Goal: Information Seeking & Learning: Learn about a topic

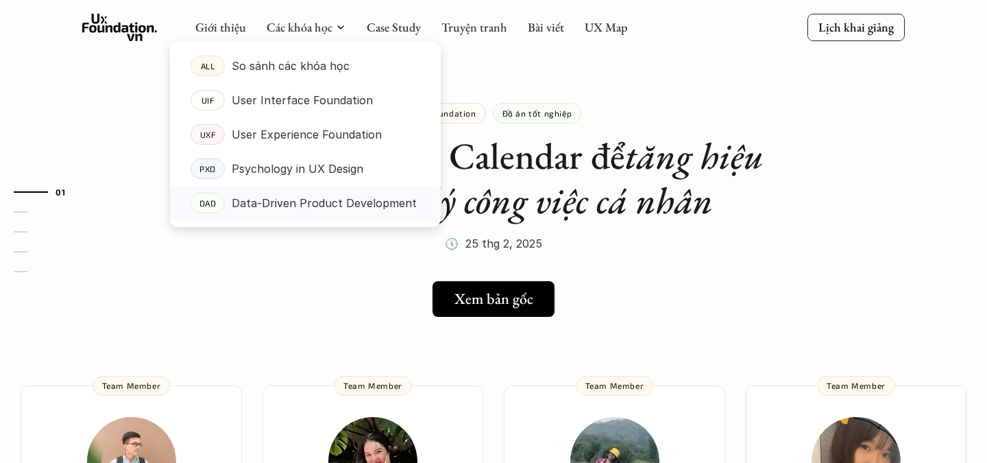
click at [320, 208] on p "Data-Driven Product Development" at bounding box center [324, 203] width 185 height 21
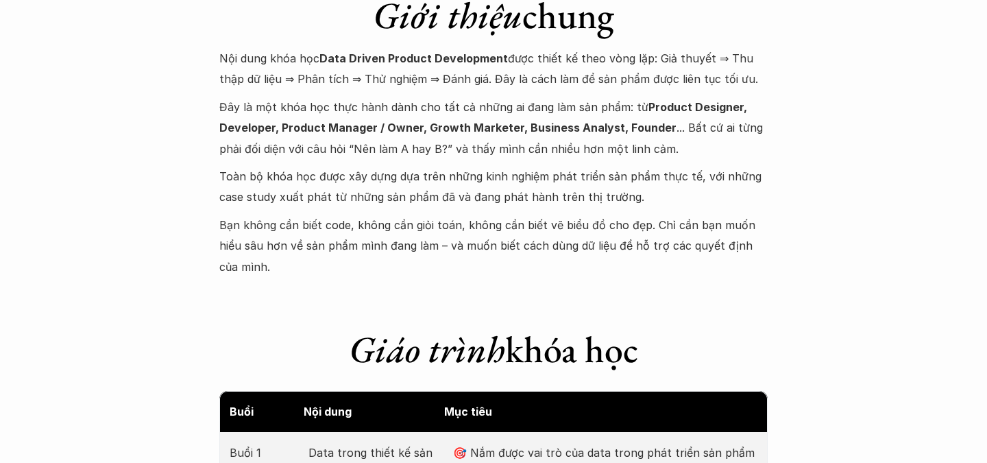
scroll to position [1449, 0]
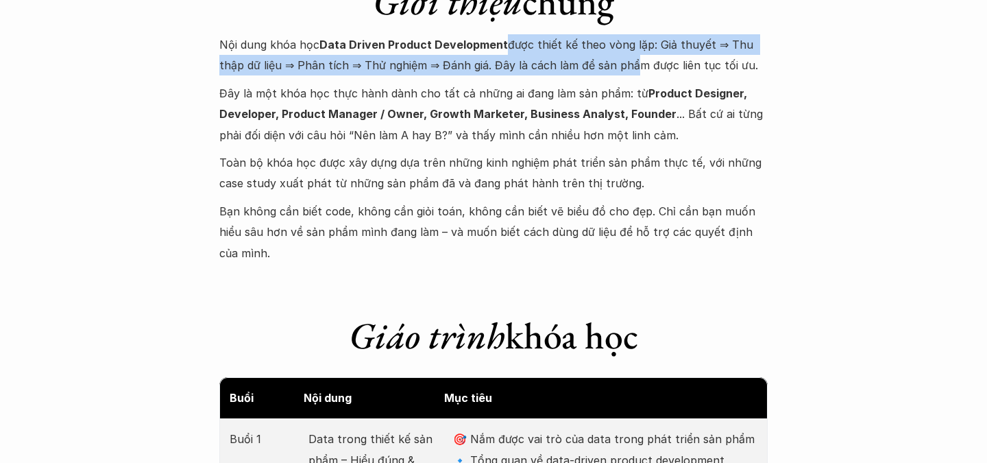
drag, startPoint x: 501, startPoint y: 49, endPoint x: 601, endPoint y: 73, distance: 103.1
click at [601, 73] on p "Nội dung khóa học Data Driven Product Development được thiết kế theo vòng lặp: …" at bounding box center [493, 55] width 549 height 42
click at [601, 45] on p "Nội dung khóa học Data Driven Product Development được thiết kế theo vòng lặp: …" at bounding box center [493, 55] width 549 height 42
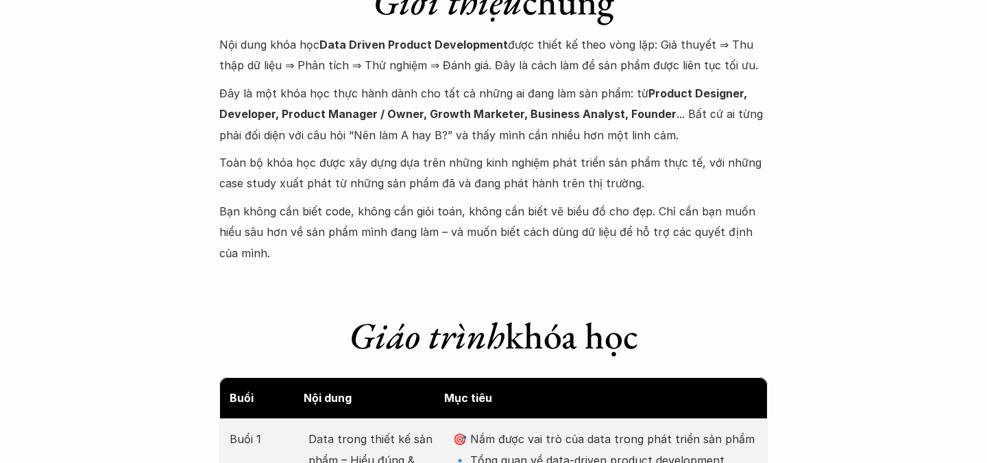
drag, startPoint x: 653, startPoint y: 40, endPoint x: 732, endPoint y: 71, distance: 84.7
click at [732, 71] on p "Nội dung khóa học Data Driven Product Development được thiết kế theo vòng lặp: …" at bounding box center [493, 55] width 549 height 42
click at [614, 69] on p "Nội dung khóa học Data Driven Product Development được thiết kế theo vòng lặp: …" at bounding box center [493, 55] width 549 height 42
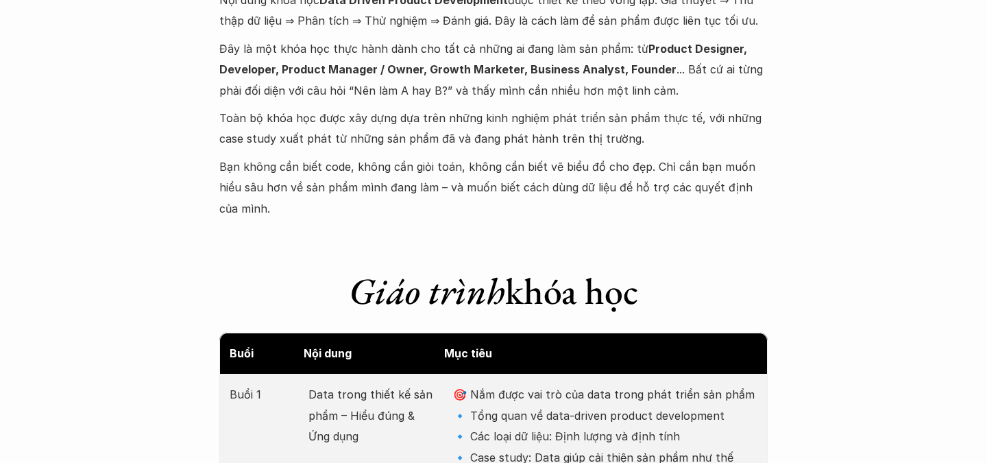
scroll to position [1498, 0]
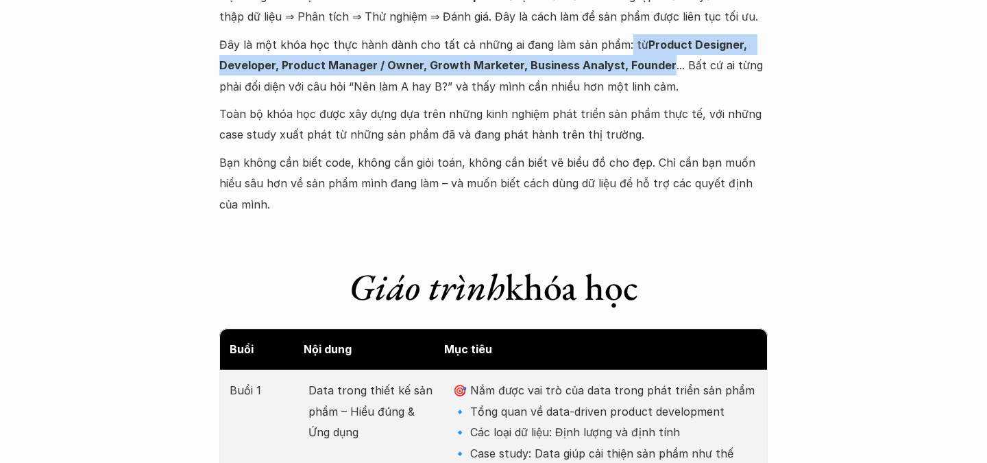
drag, startPoint x: 619, startPoint y: 42, endPoint x: 662, endPoint y: 61, distance: 46.7
click at [662, 61] on p "Đây là một khóa học thực hành dành cho tất cả những ai đang làm sản phẩm: từ Pr…" at bounding box center [493, 65] width 549 height 62
click at [619, 60] on strong "Product Designer, Developer, Product Manager / Owner, Growth Marketer, Business…" at bounding box center [484, 55] width 531 height 34
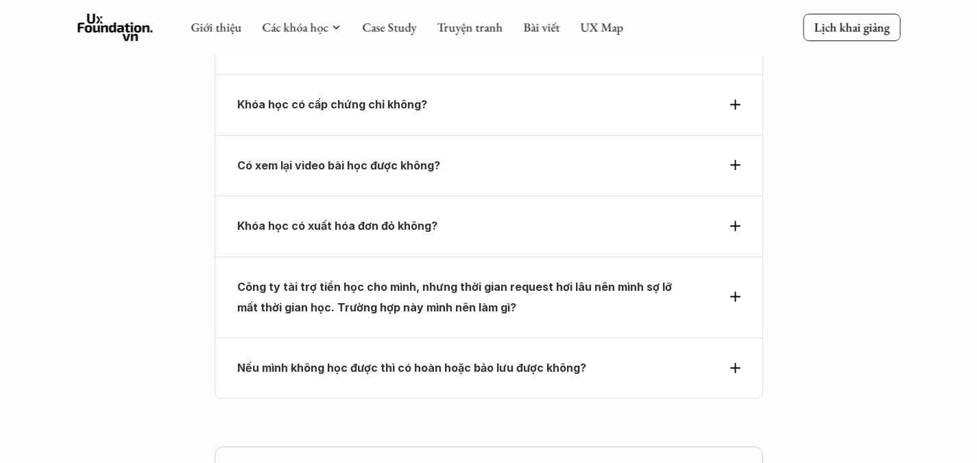
scroll to position [5203, 0]
click at [103, 29] on icon at bounding box center [114, 27] width 75 height 27
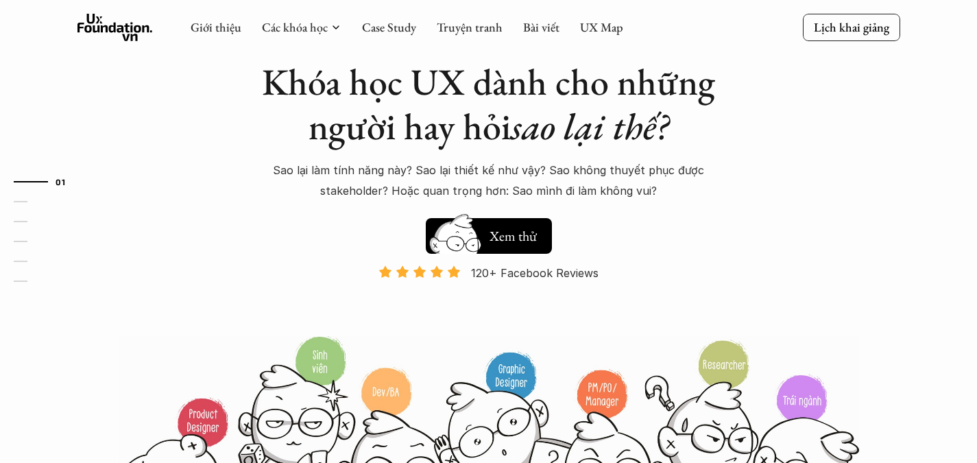
scroll to position [86, 0]
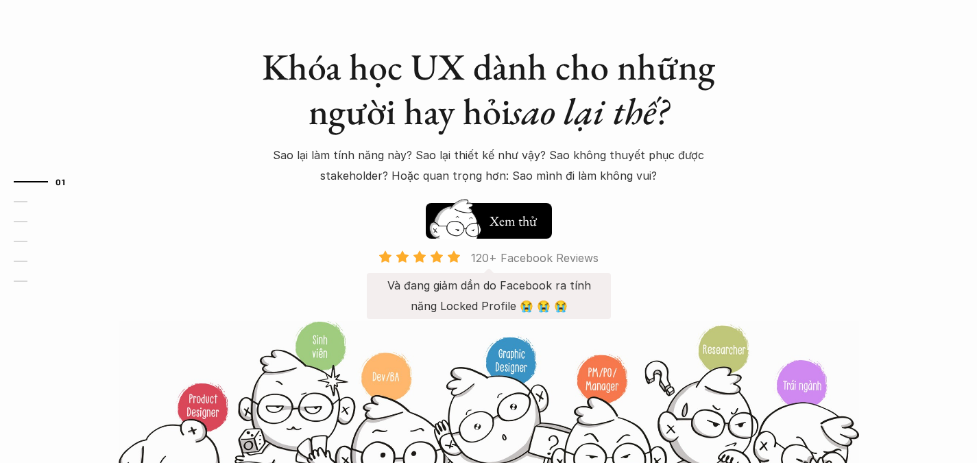
click at [533, 287] on p "Và đang giảm dần do Facebook ra tính năng Locked Profile 😭 😭 😭" at bounding box center [489, 296] width 217 height 42
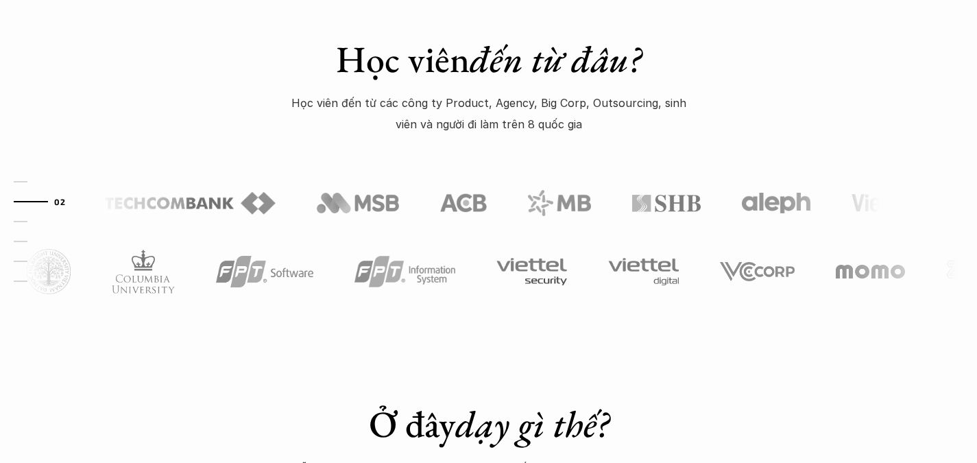
scroll to position [695, 0]
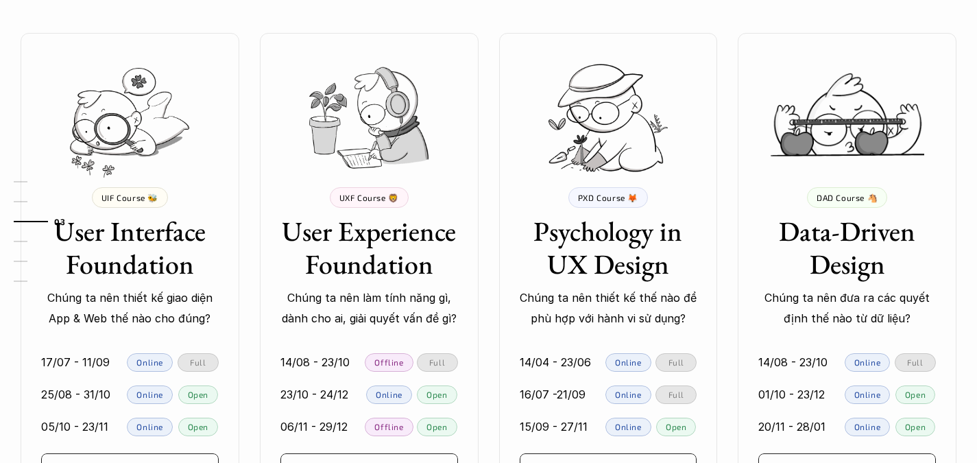
scroll to position [1250, 0]
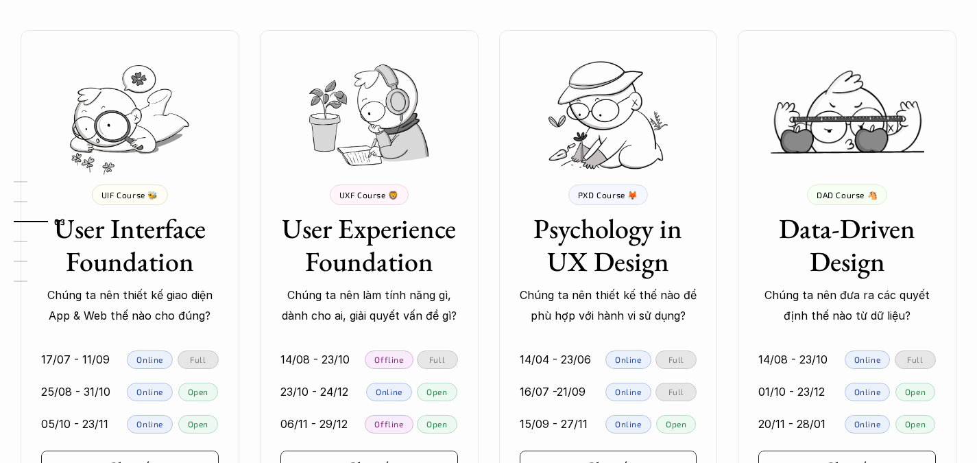
click at [380, 197] on p "UXF Course 🦁" at bounding box center [369, 195] width 60 height 10
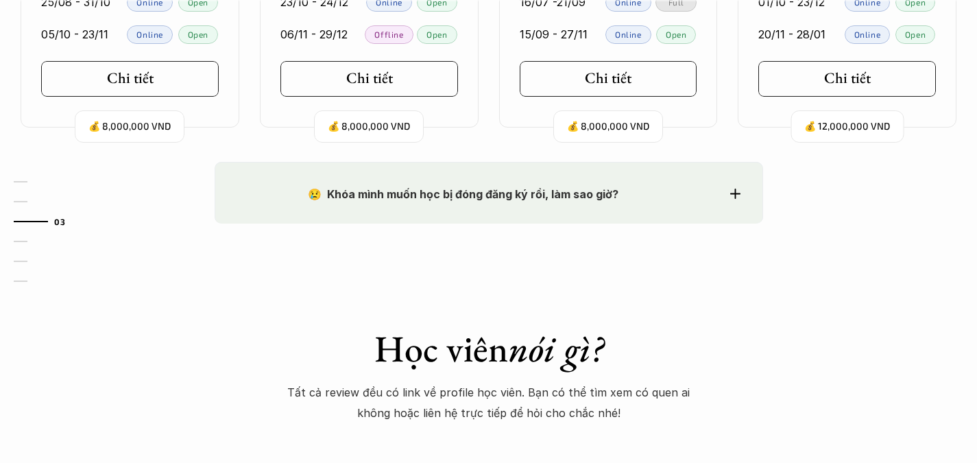
scroll to position [1654, 0]
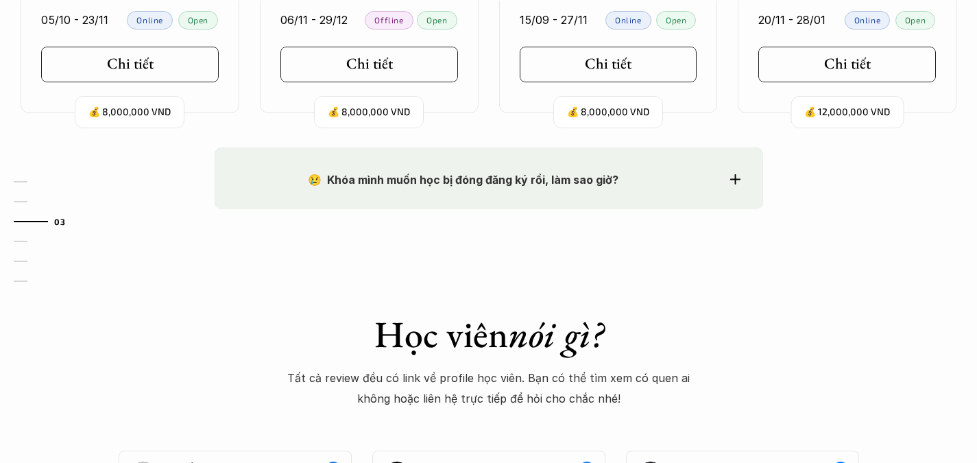
click at [728, 179] on div "😢 Khóa mình muốn học bị đóng đăng ký rồi, làm sao giờ?" at bounding box center [488, 179] width 503 height 21
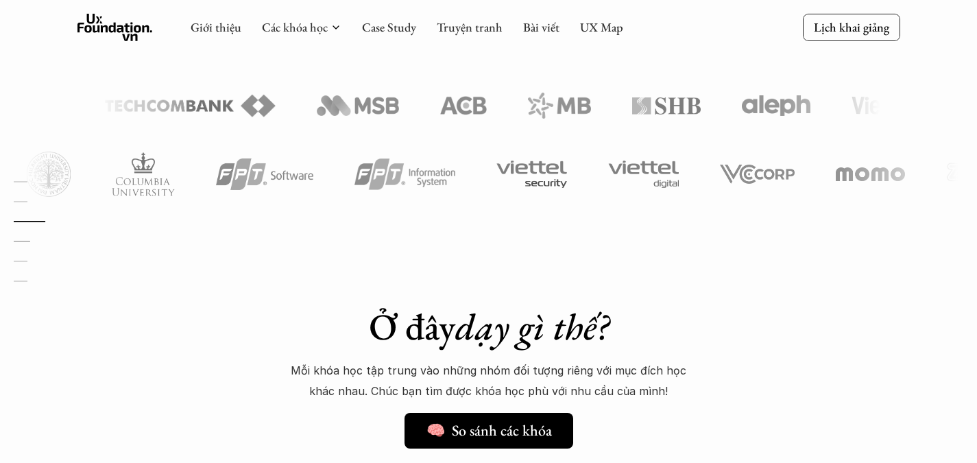
scroll to position [0, 0]
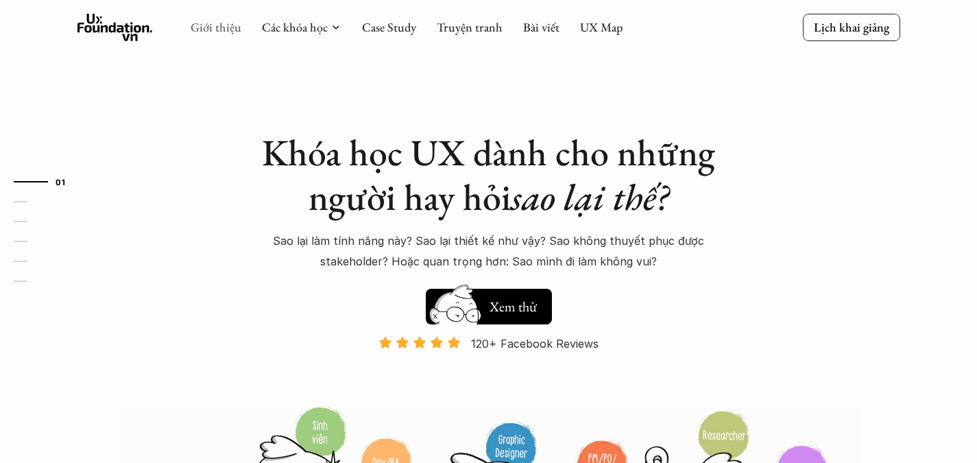
click at [217, 27] on link "Giới thiệu" at bounding box center [216, 27] width 51 height 16
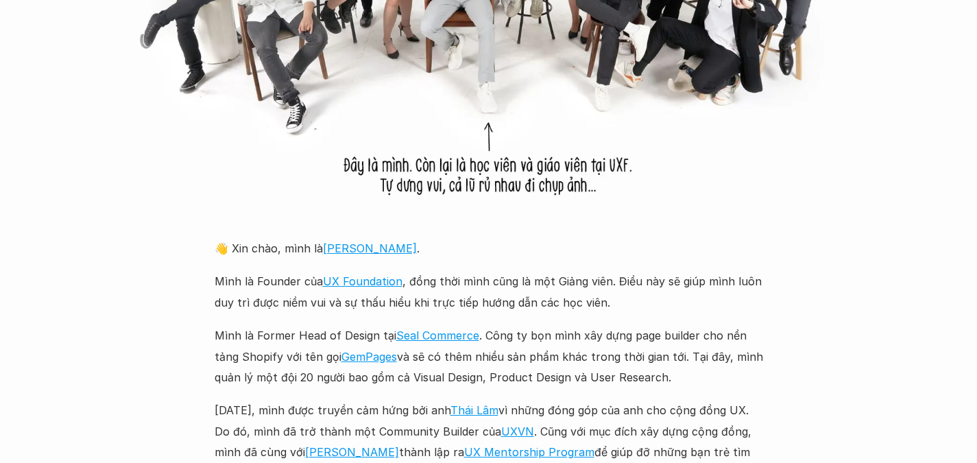
scroll to position [1618, 0]
